Goal: Transaction & Acquisition: Purchase product/service

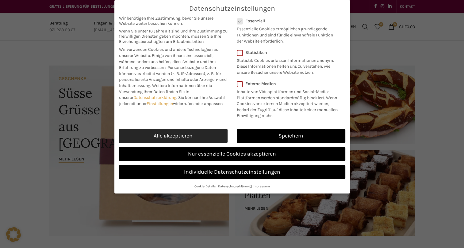
click at [196, 135] on link "Alle akzeptieren" at bounding box center [173, 136] width 109 height 14
checkbox input "true"
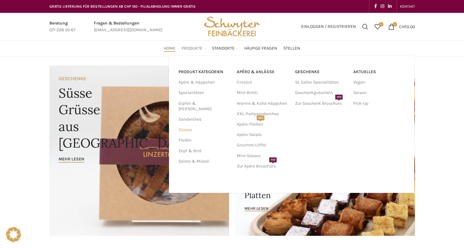
click at [190, 125] on link "Süsses" at bounding box center [203, 130] width 51 height 10
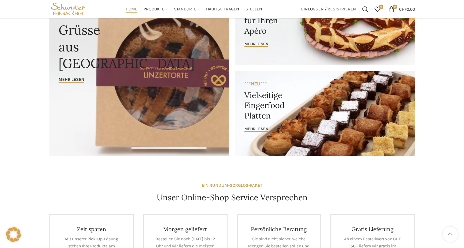
scroll to position [31, 0]
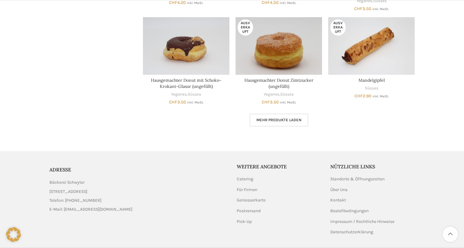
scroll to position [368, 0]
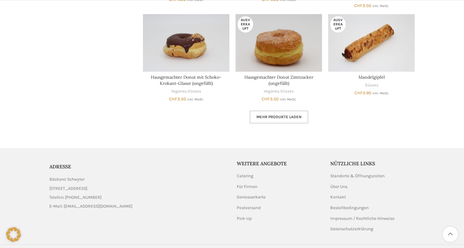
click at [276, 120] on link "Mehr Produkte laden" at bounding box center [279, 117] width 59 height 13
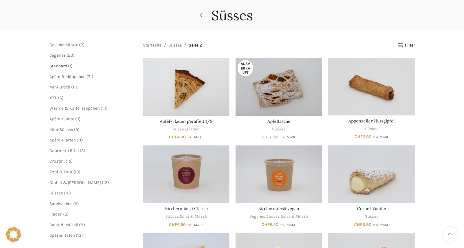
scroll to position [61, 0]
